Goal: Check status: Check status

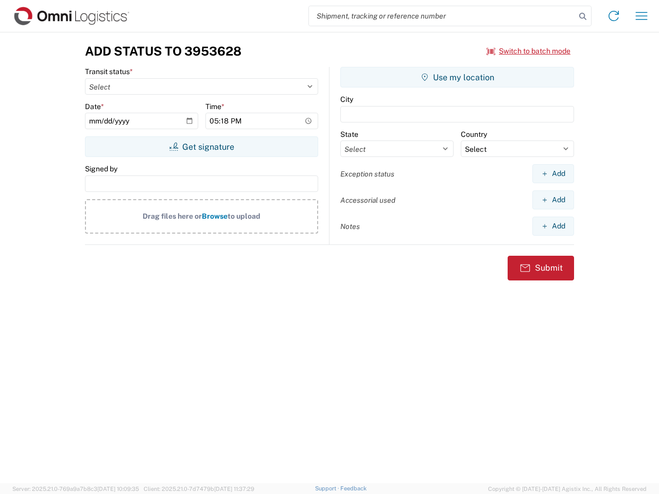
click at [442, 16] on input "search" at bounding box center [442, 16] width 267 height 20
click at [582, 16] on icon at bounding box center [582, 16] width 14 height 14
click at [613, 16] on icon at bounding box center [613, 16] width 16 height 16
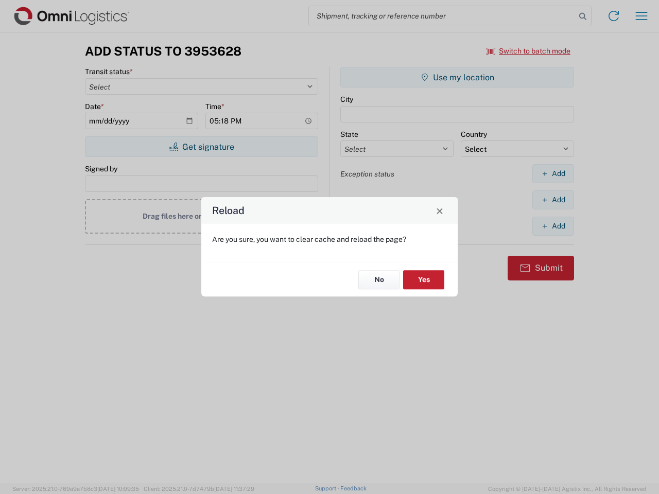
click at [641, 16] on div "Reload Are you sure, you want to clear cache and reload the page? No Yes" at bounding box center [329, 247] width 659 height 494
click at [528, 51] on div "Reload Are you sure, you want to clear cache and reload the page? No Yes" at bounding box center [329, 247] width 659 height 494
click at [201, 147] on div "Reload Are you sure, you want to clear cache and reload the page? No Yes" at bounding box center [329, 247] width 659 height 494
click at [457, 77] on div "Reload Are you sure, you want to clear cache and reload the page? No Yes" at bounding box center [329, 247] width 659 height 494
click at [553, 173] on div "Reload Are you sure, you want to clear cache and reload the page? No Yes" at bounding box center [329, 247] width 659 height 494
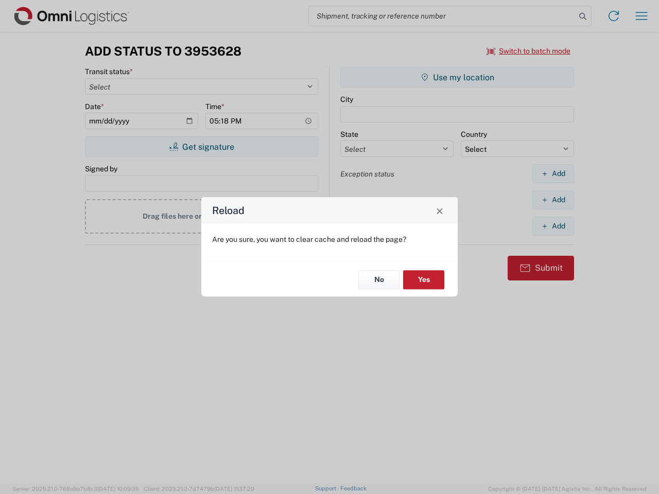
click at [553, 200] on div "Reload Are you sure, you want to clear cache and reload the page? No Yes" at bounding box center [329, 247] width 659 height 494
click at [553, 226] on div "Reload Are you sure, you want to clear cache and reload the page? No Yes" at bounding box center [329, 247] width 659 height 494
